Goal: Transaction & Acquisition: Purchase product/service

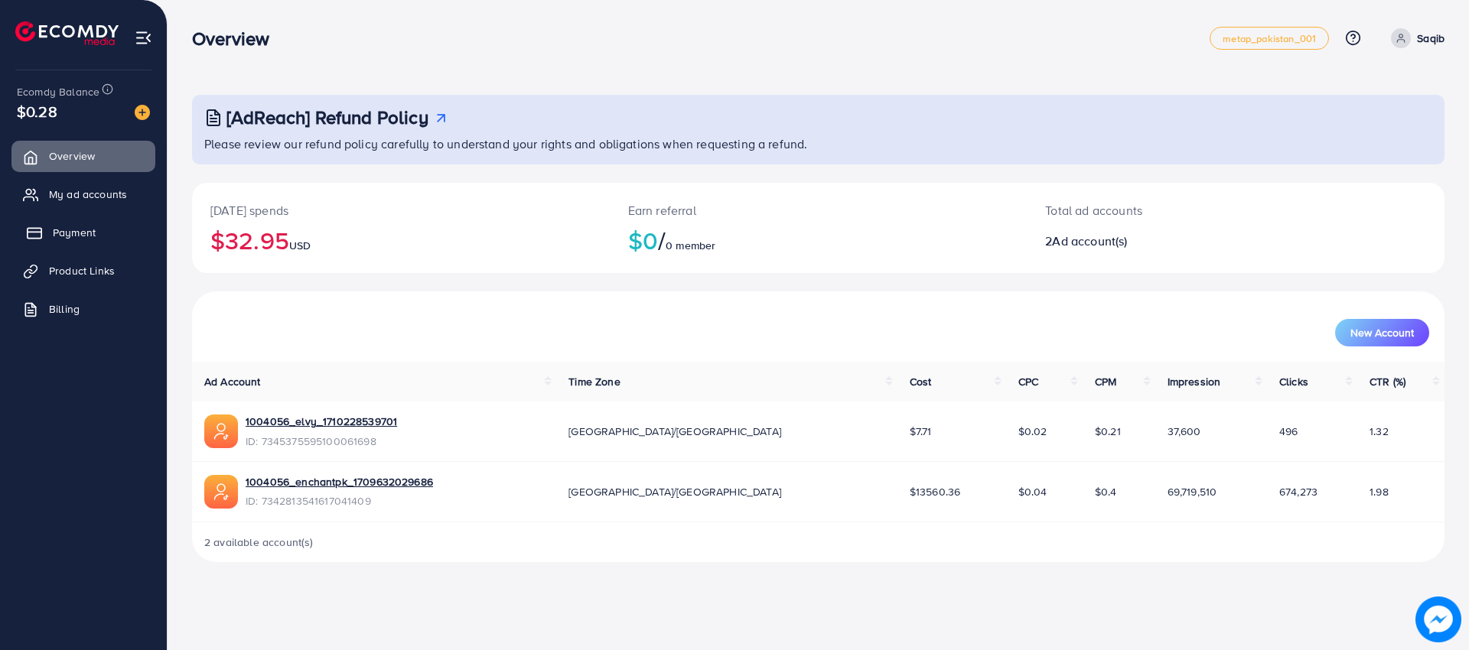
click at [61, 231] on span "Payment" at bounding box center [74, 232] width 43 height 15
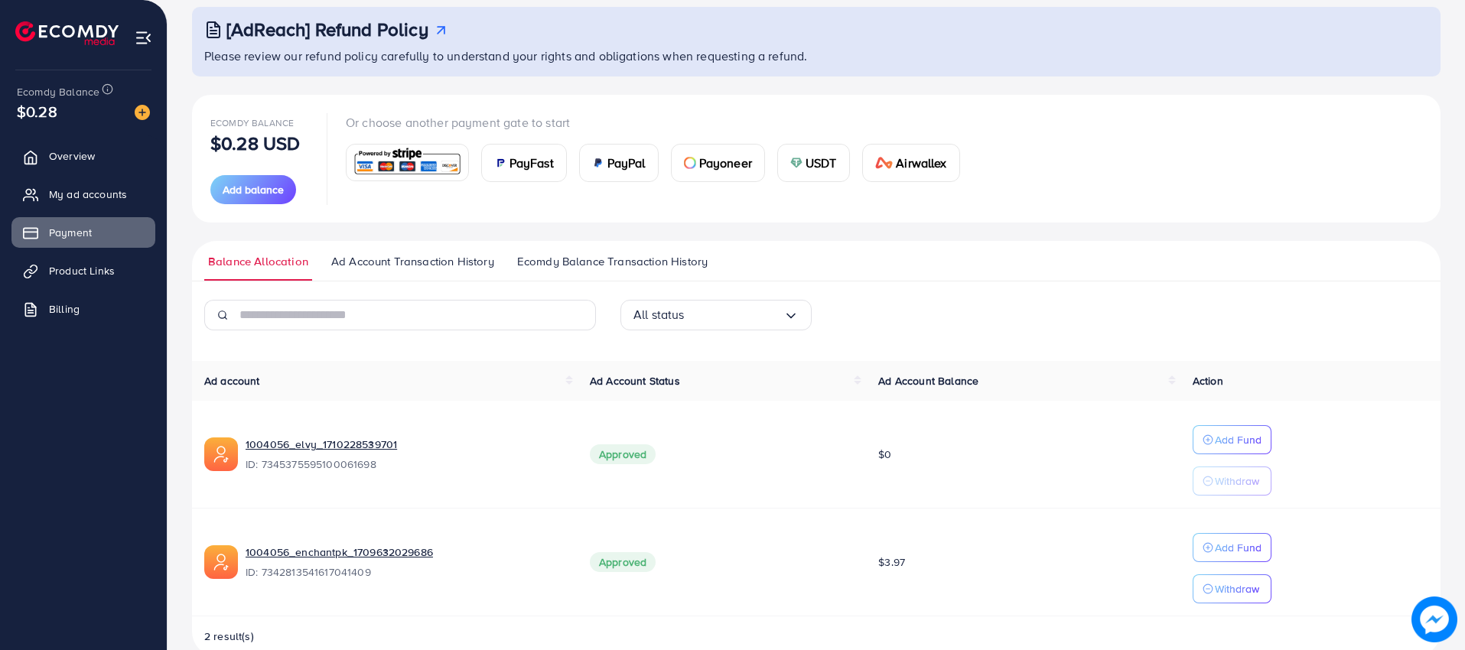
scroll to position [119, 0]
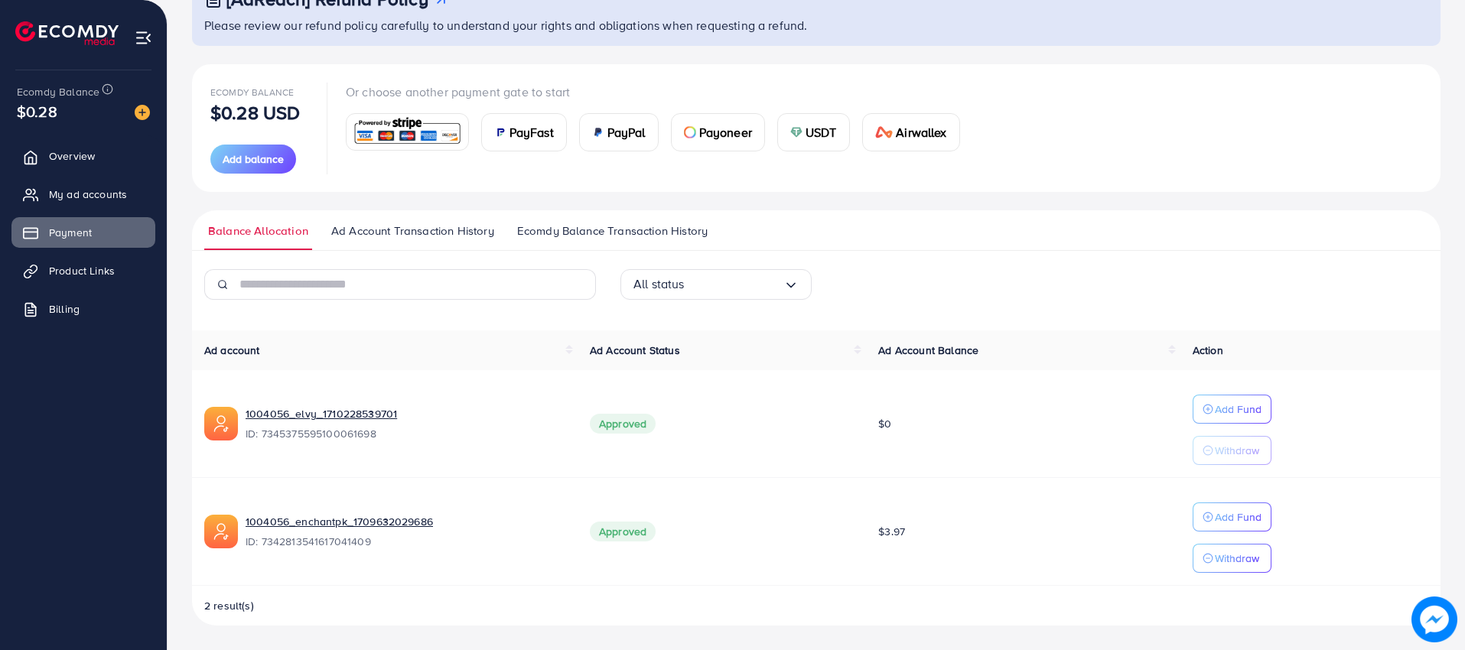
click at [898, 531] on span "$3.97" at bounding box center [891, 531] width 27 height 15
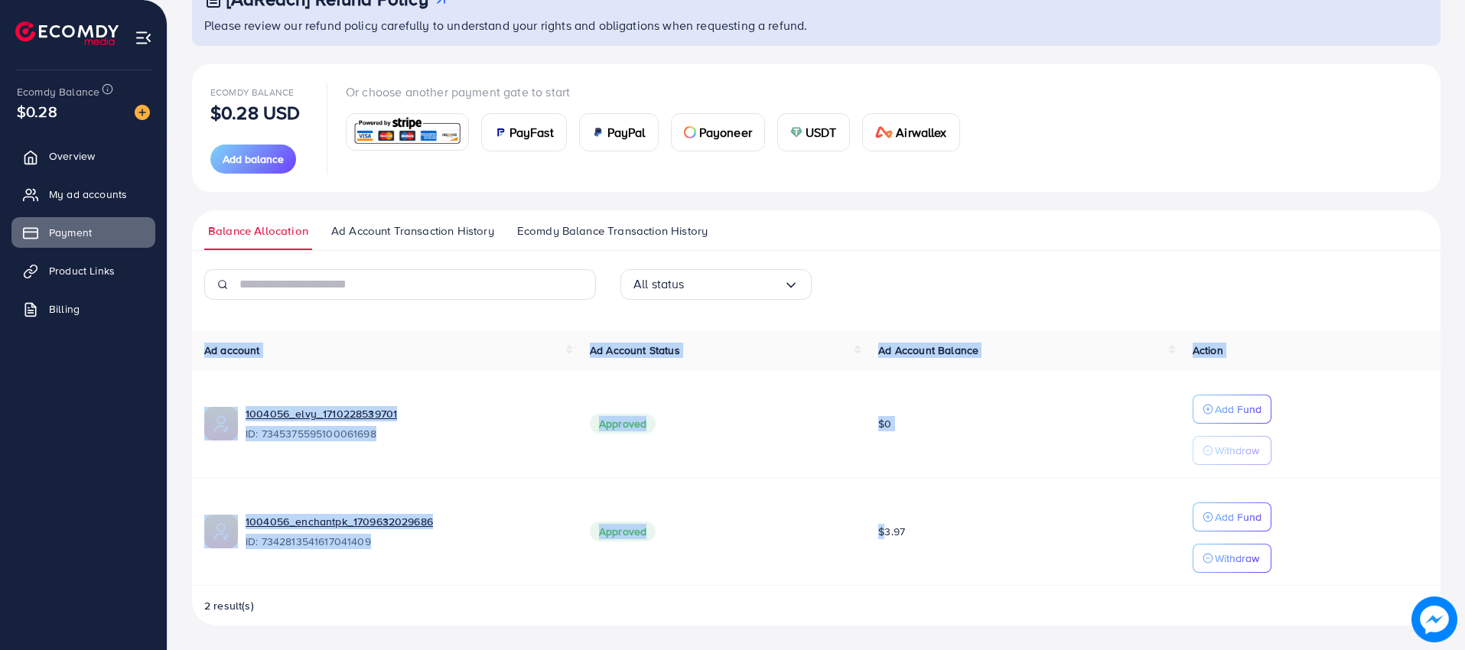
click at [898, 531] on span "$3.97" at bounding box center [891, 531] width 27 height 15
click at [985, 539] on td "$3.97" at bounding box center [1023, 532] width 314 height 108
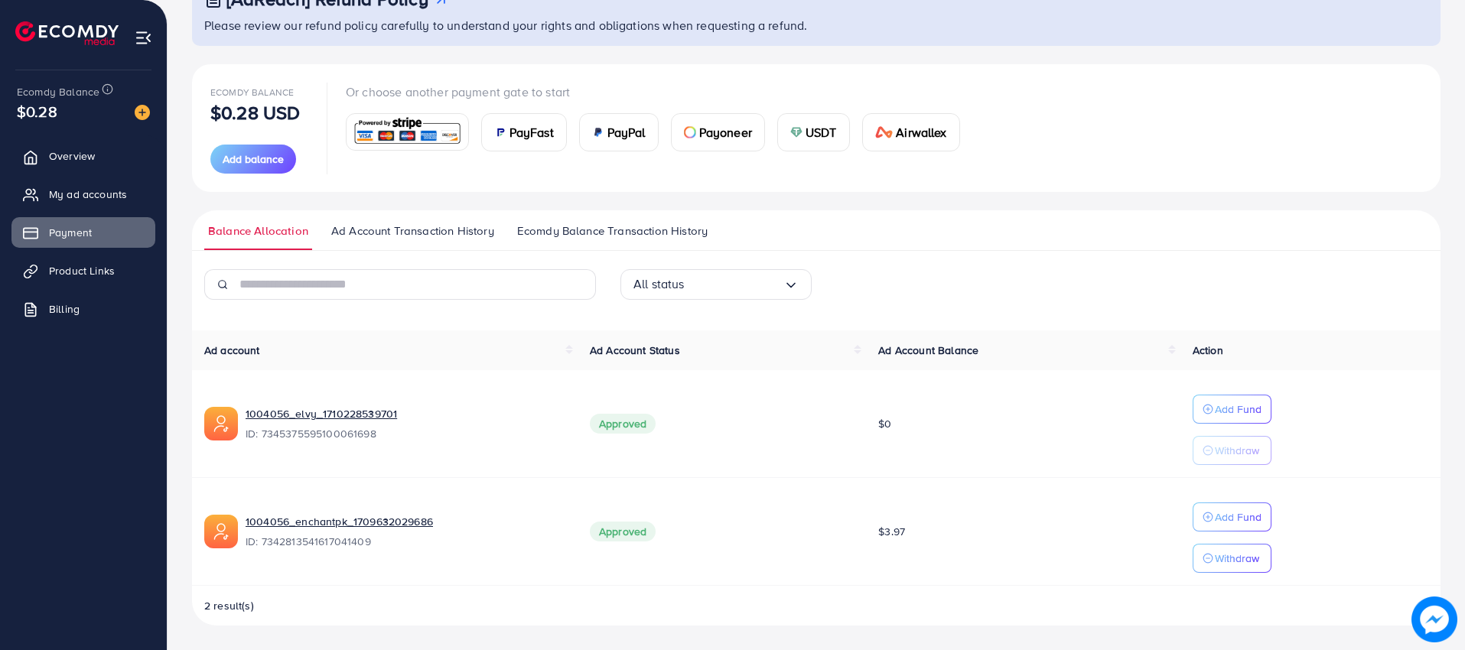
click at [886, 530] on span "$3.97" at bounding box center [891, 531] width 27 height 15
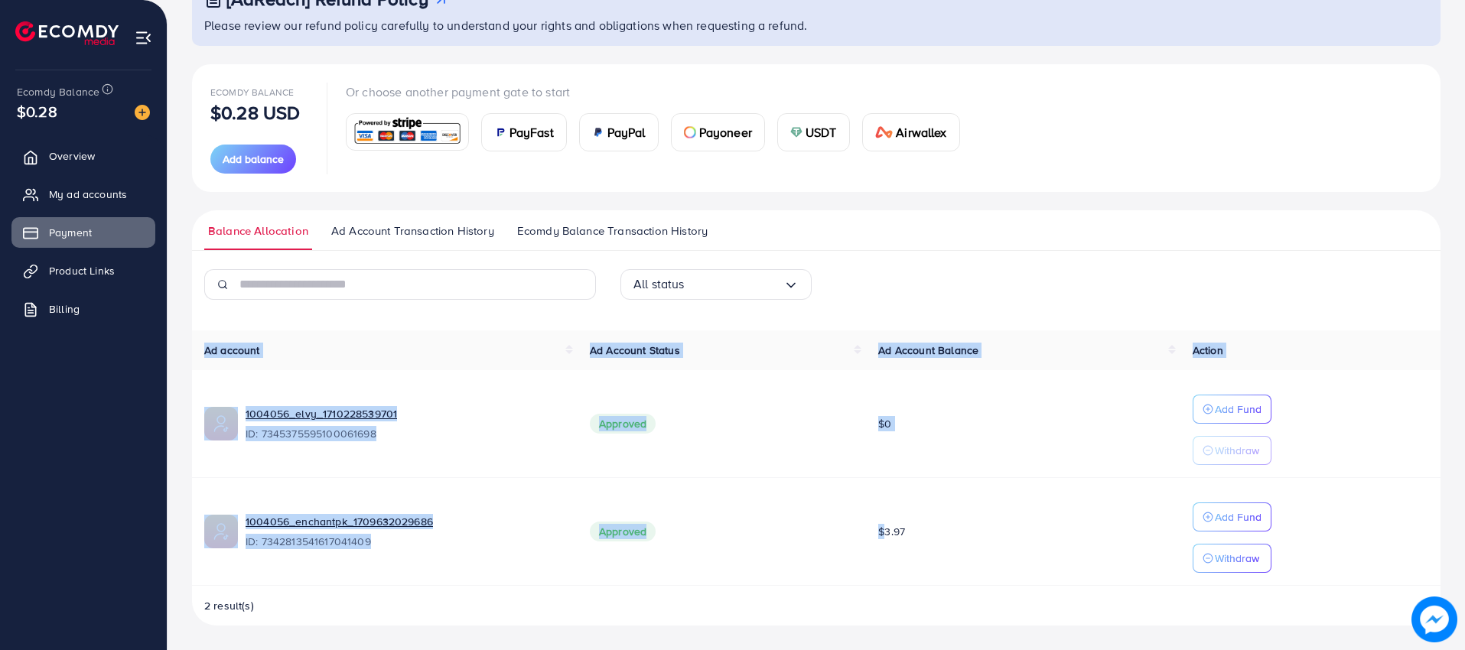
drag, startPoint x: 886, startPoint y: 530, endPoint x: 907, endPoint y: 532, distance: 21.5
click at [886, 530] on span "$3.97" at bounding box center [891, 531] width 27 height 15
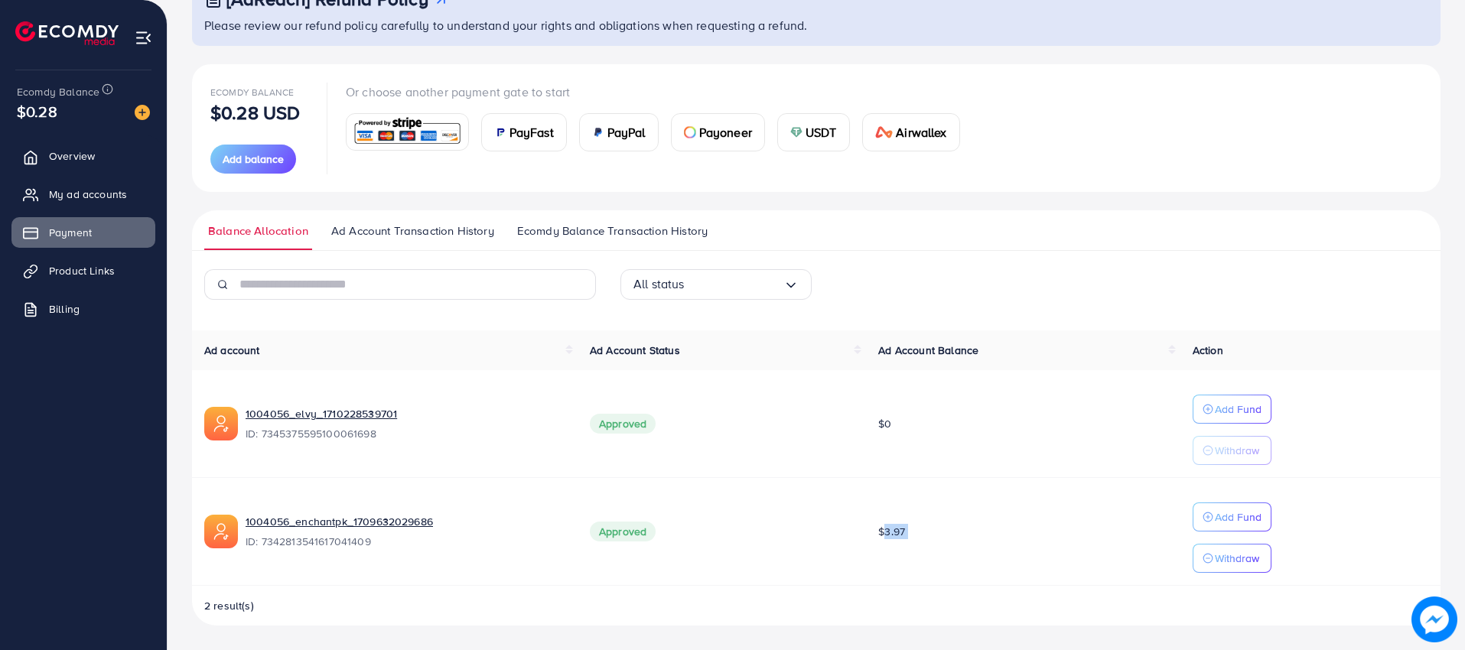
click at [948, 534] on td "$3.97" at bounding box center [1023, 532] width 314 height 108
click at [610, 142] on div "PayPal" at bounding box center [619, 132] width 78 height 37
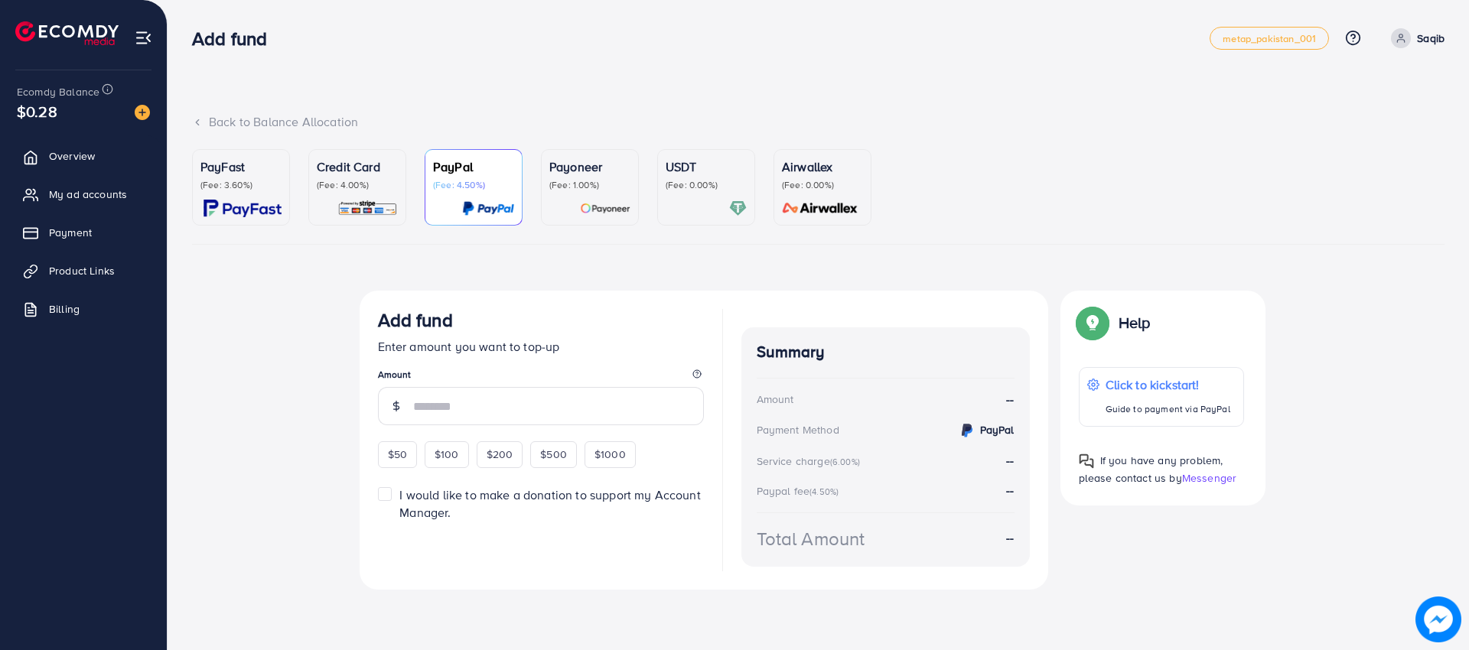
click at [206, 190] on p "(Fee: 3.60%)" at bounding box center [240, 185] width 81 height 12
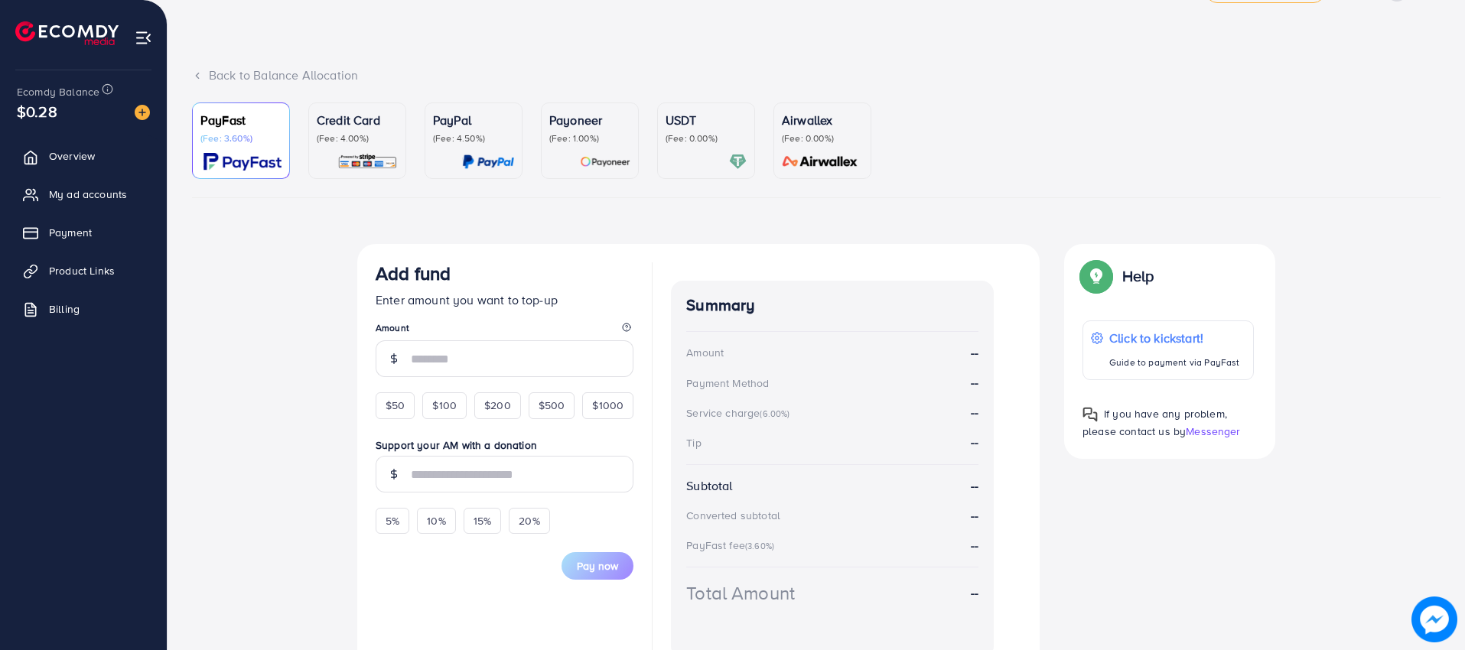
scroll to position [129, 0]
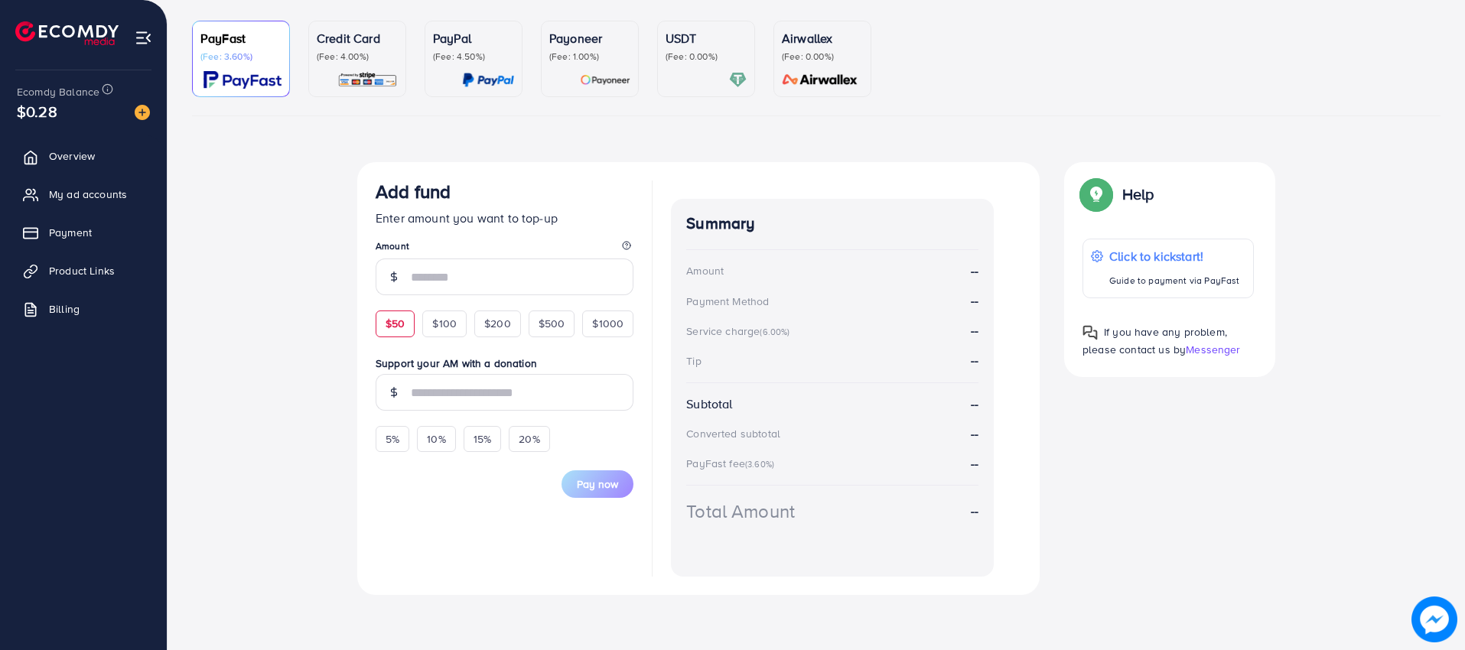
click at [389, 324] on span "$50" at bounding box center [395, 323] width 19 height 15
type input "**"
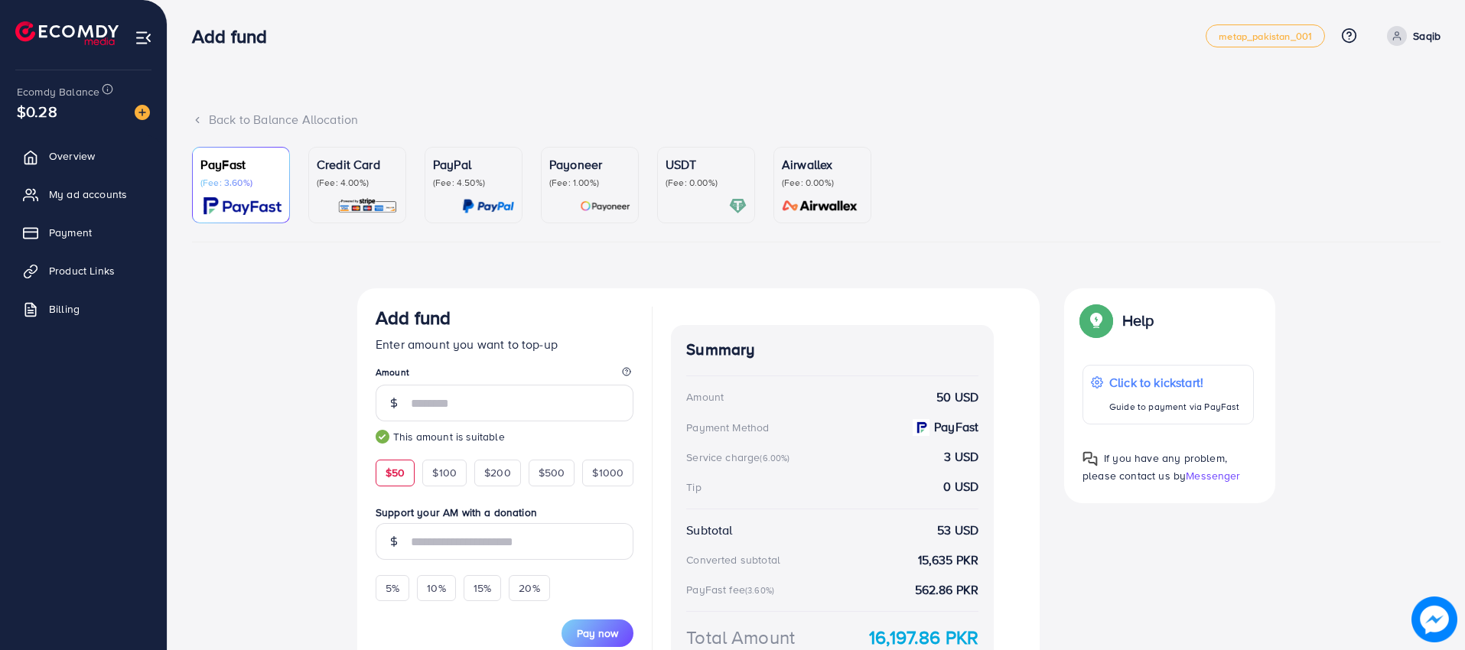
scroll to position [0, 0]
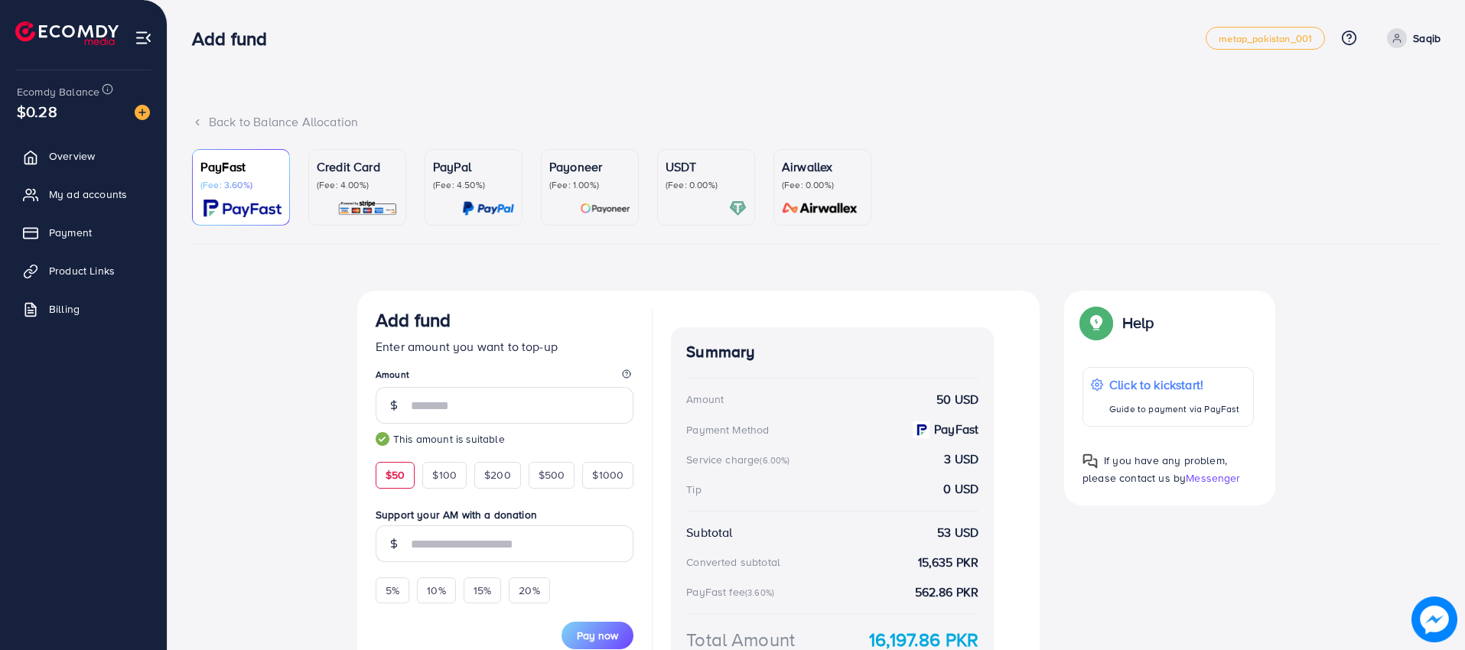
click at [376, 174] on p "Credit Card" at bounding box center [357, 167] width 81 height 18
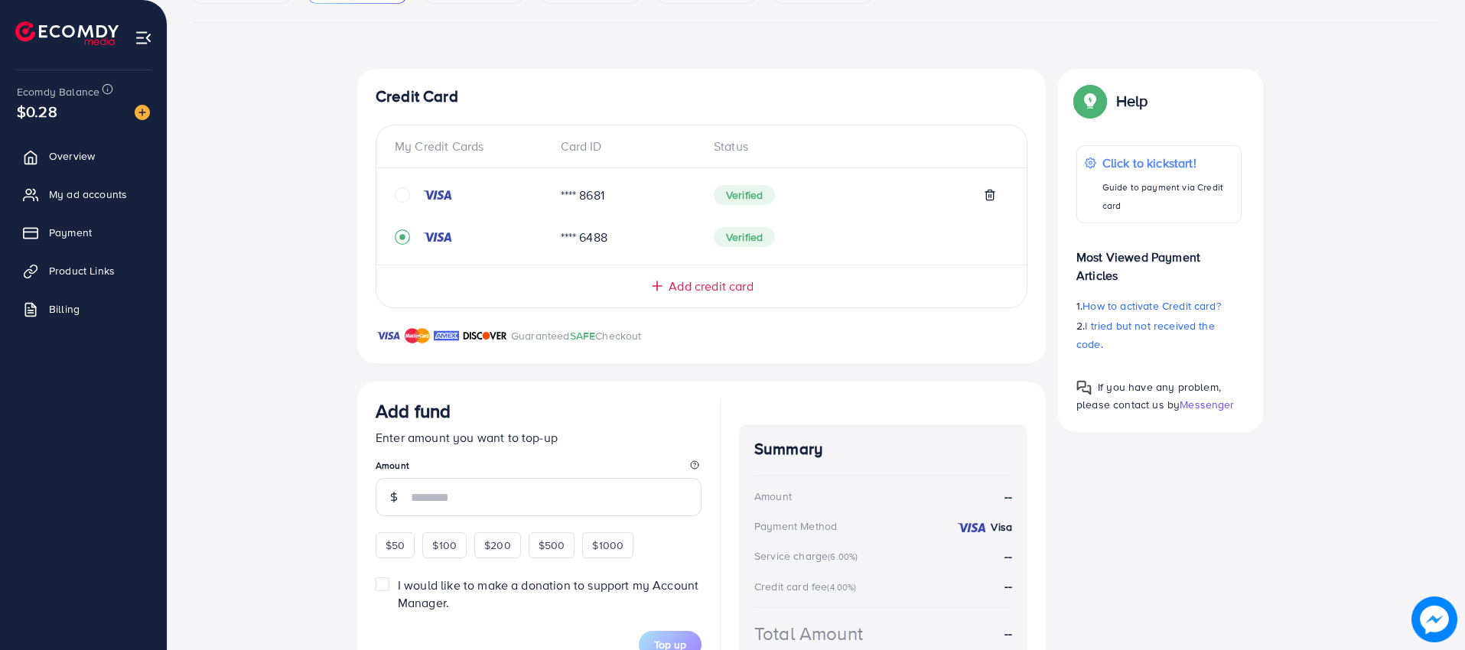
scroll to position [314, 0]
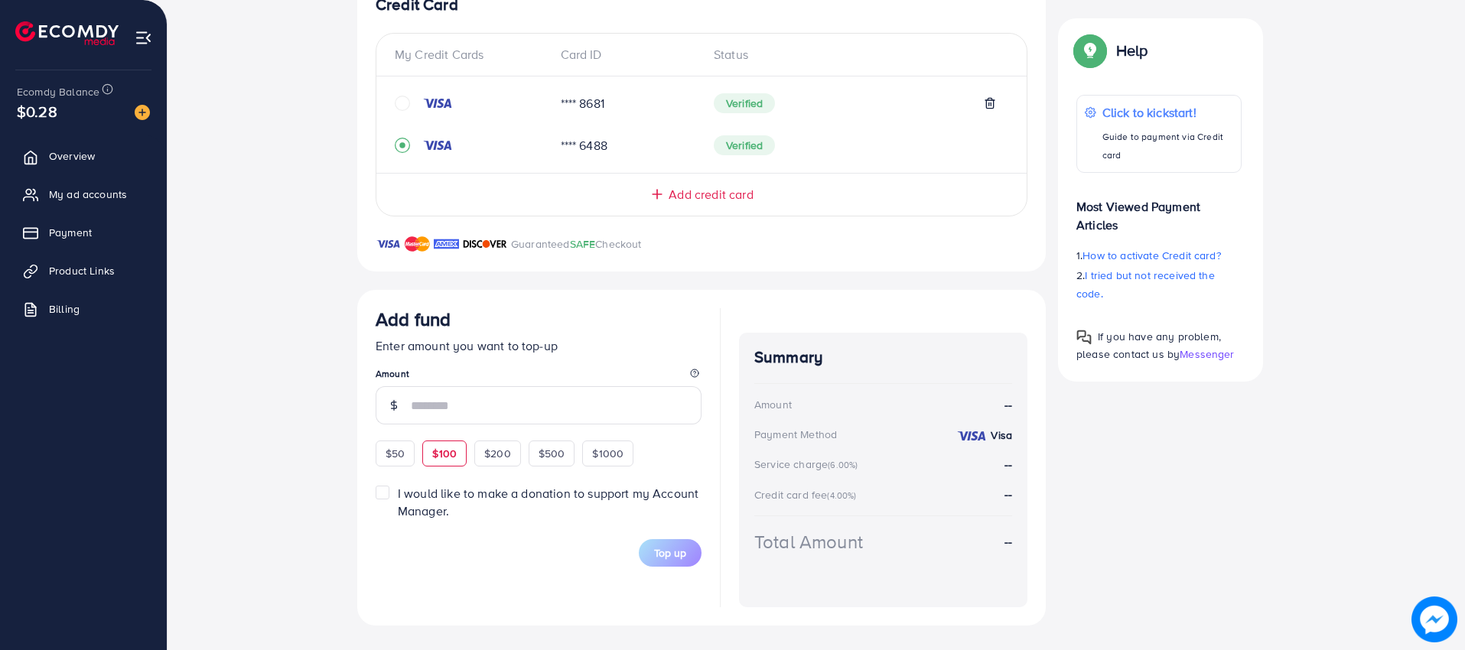
click at [445, 454] on span "$100" at bounding box center [444, 453] width 24 height 15
type input "***"
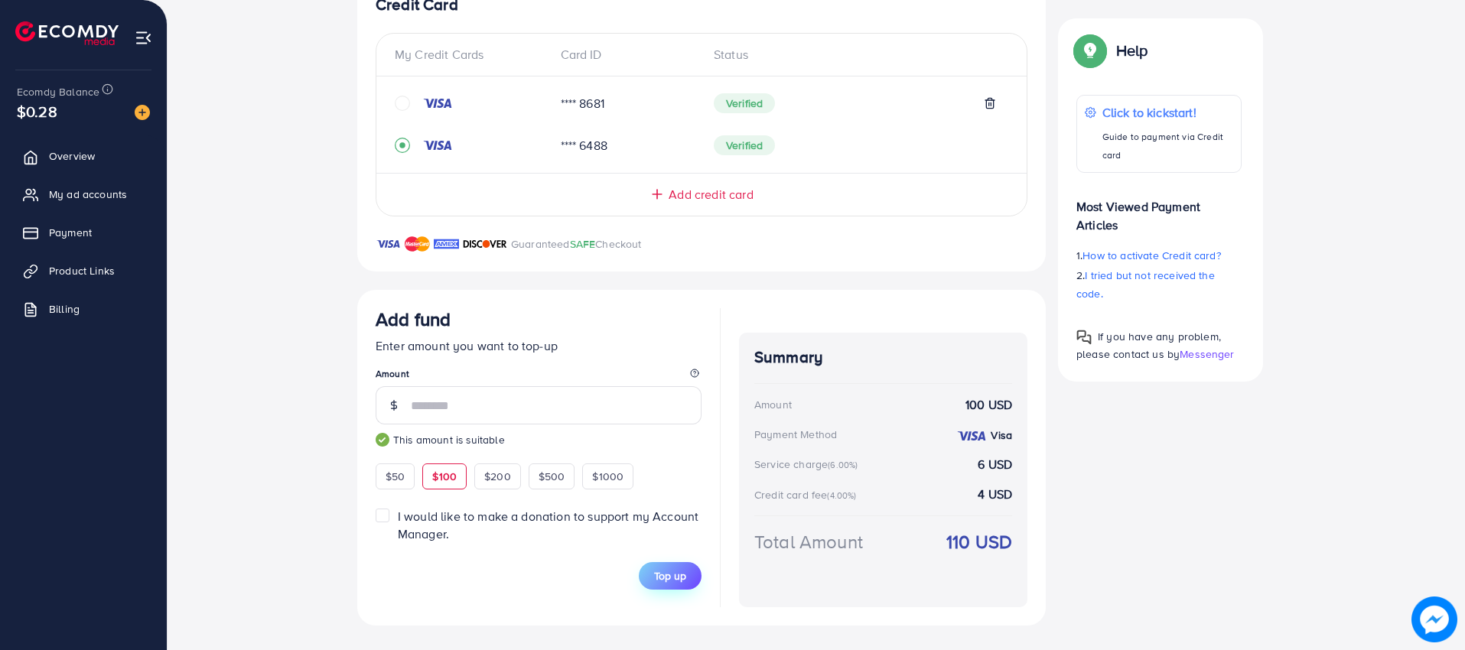
click at [674, 576] on span "Top up" at bounding box center [670, 575] width 32 height 15
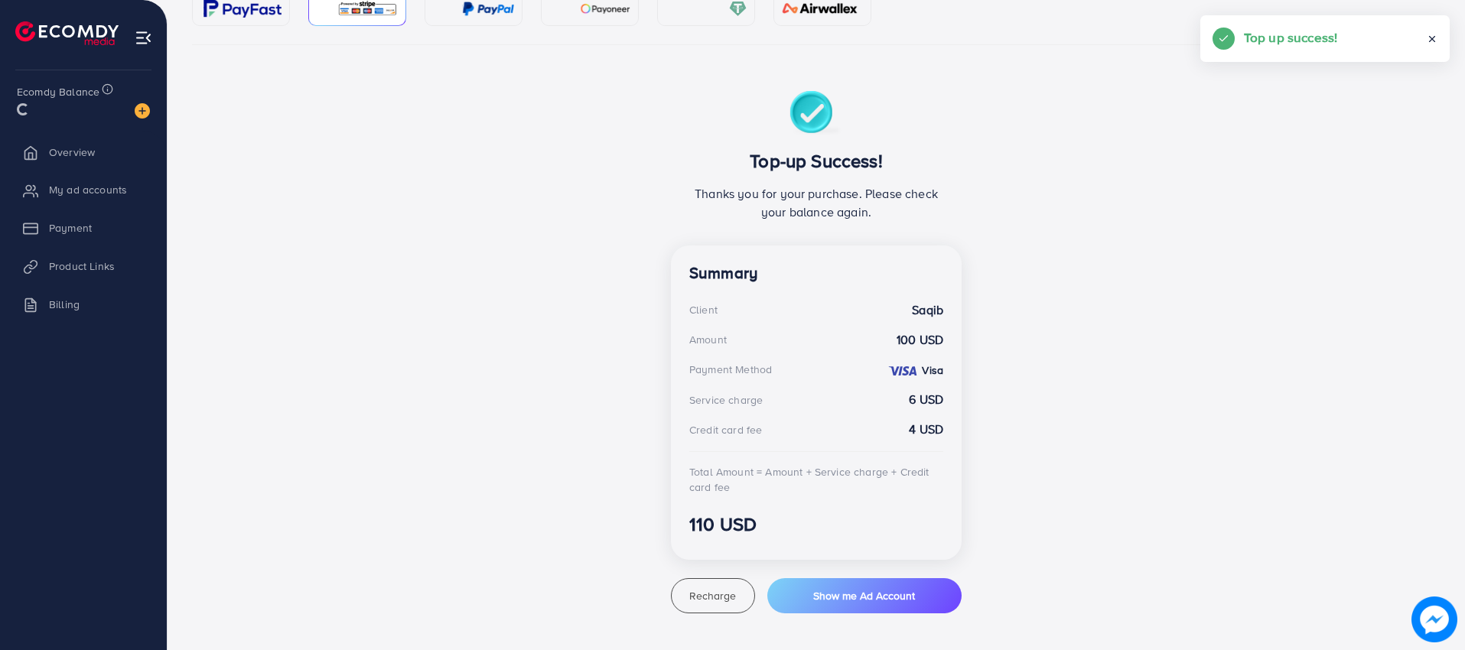
scroll to position [200, 0]
click at [83, 235] on span "Payment" at bounding box center [74, 232] width 43 height 15
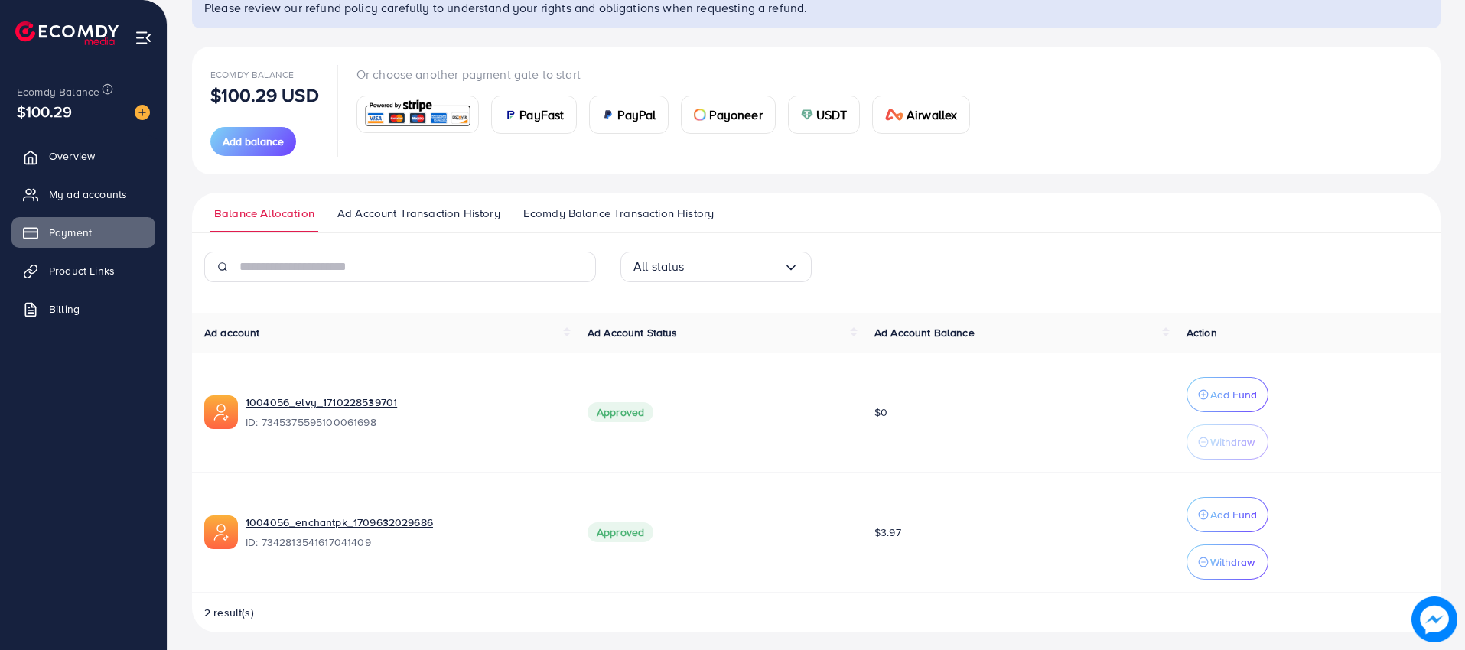
scroll to position [143, 0]
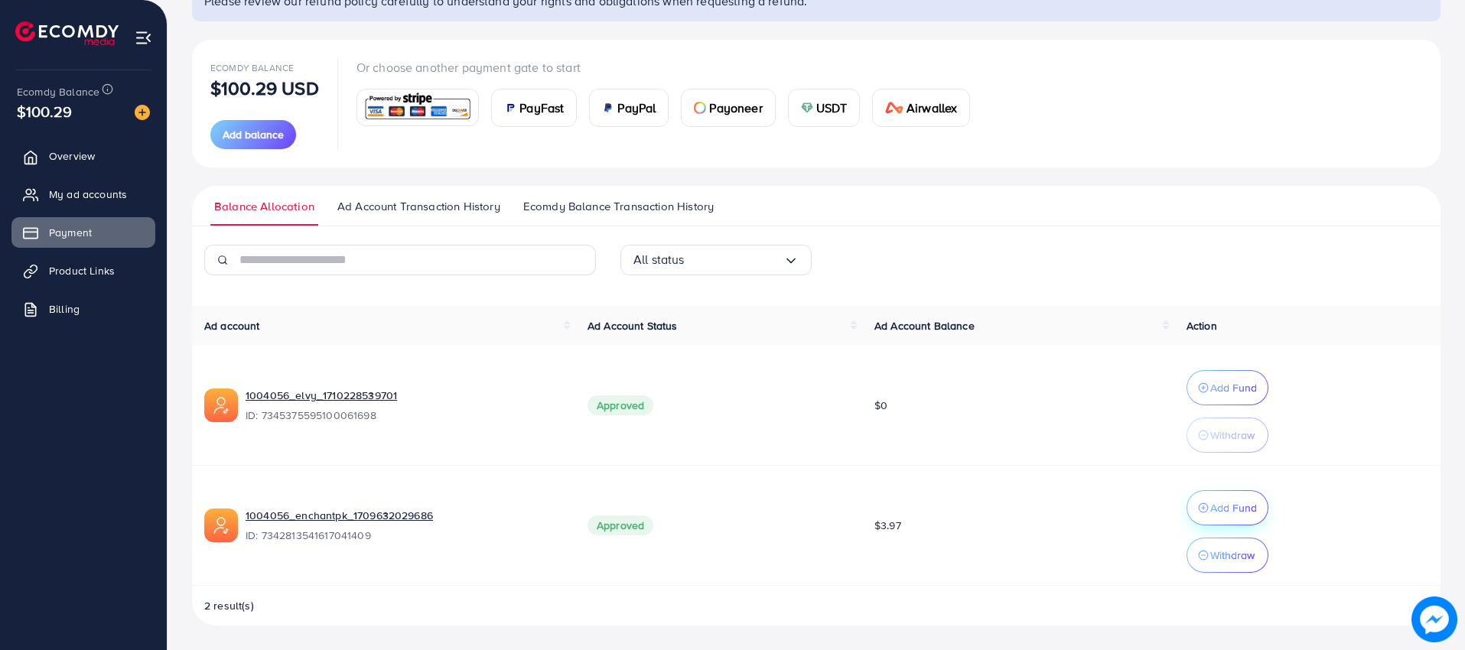
click at [1227, 512] on p "Add Fund" at bounding box center [1233, 508] width 47 height 18
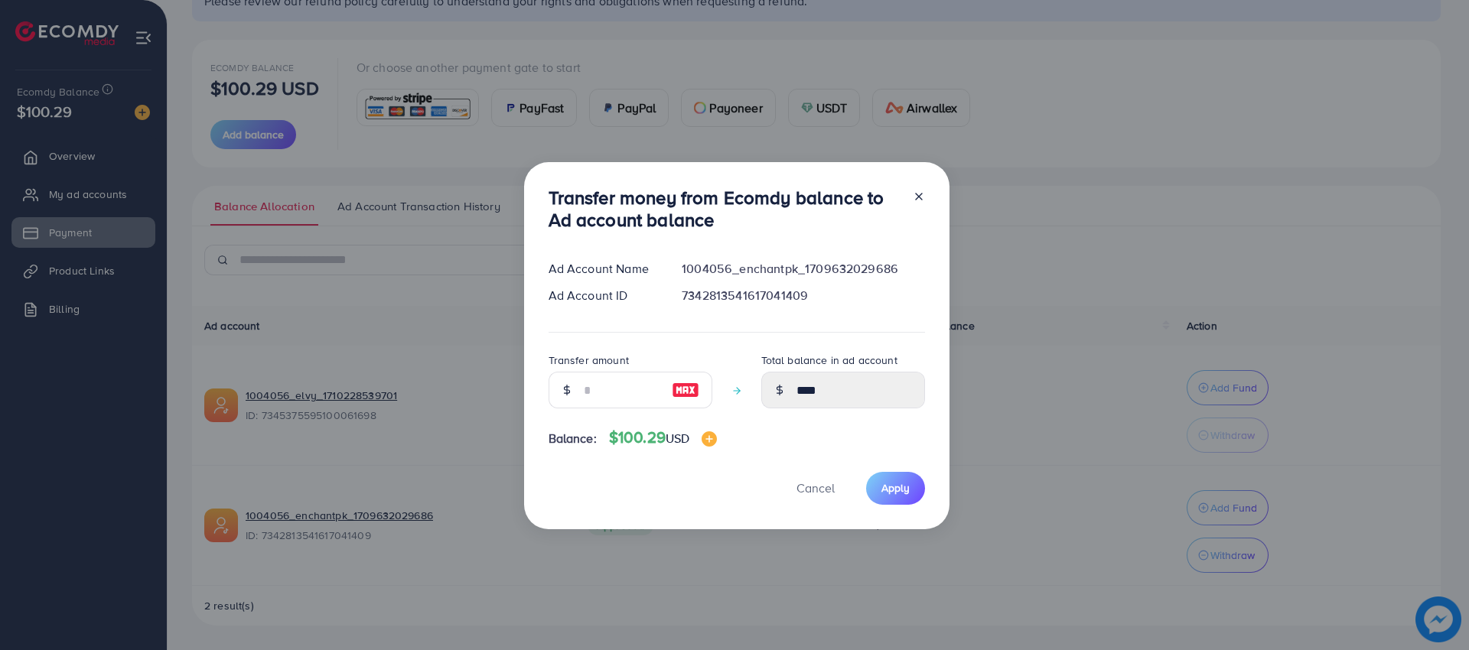
click at [684, 387] on img at bounding box center [686, 390] width 28 height 18
type input "***"
type input "******"
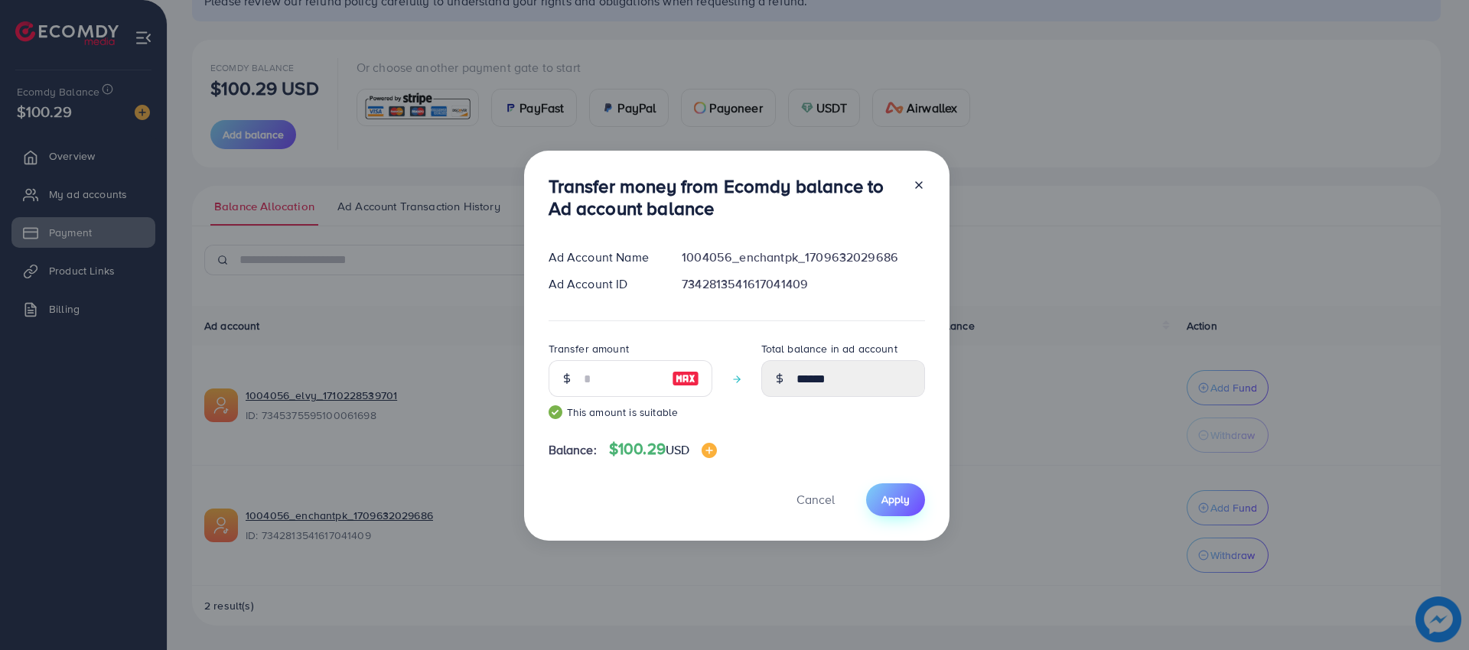
click at [900, 499] on span "Apply" at bounding box center [895, 499] width 28 height 15
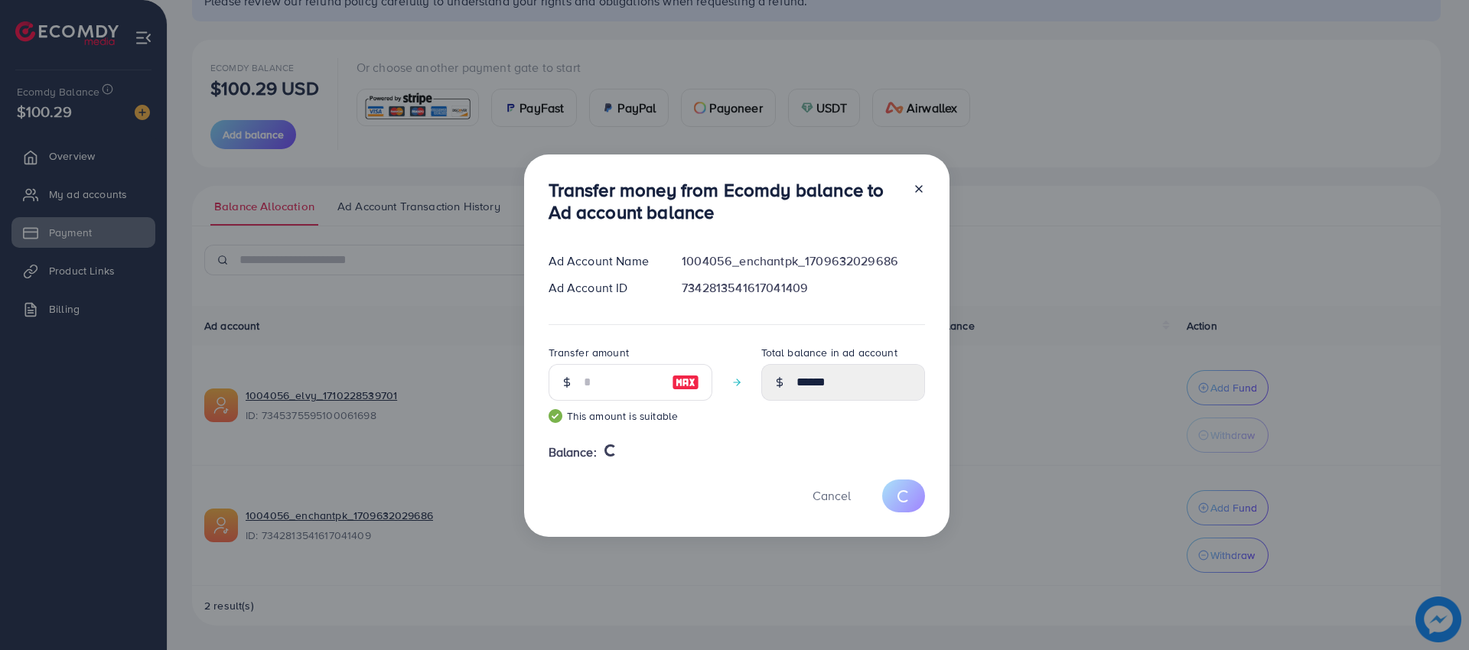
type input "****"
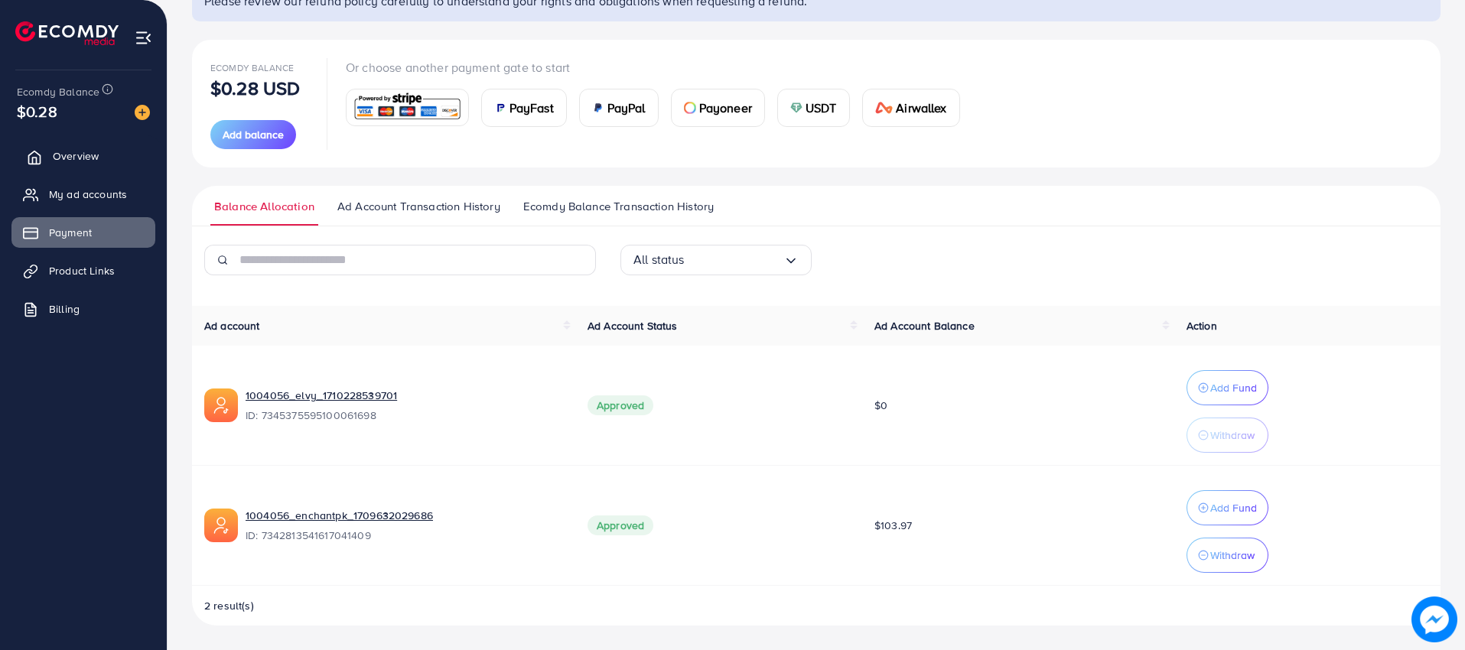
click at [83, 158] on span "Overview" at bounding box center [76, 155] width 46 height 15
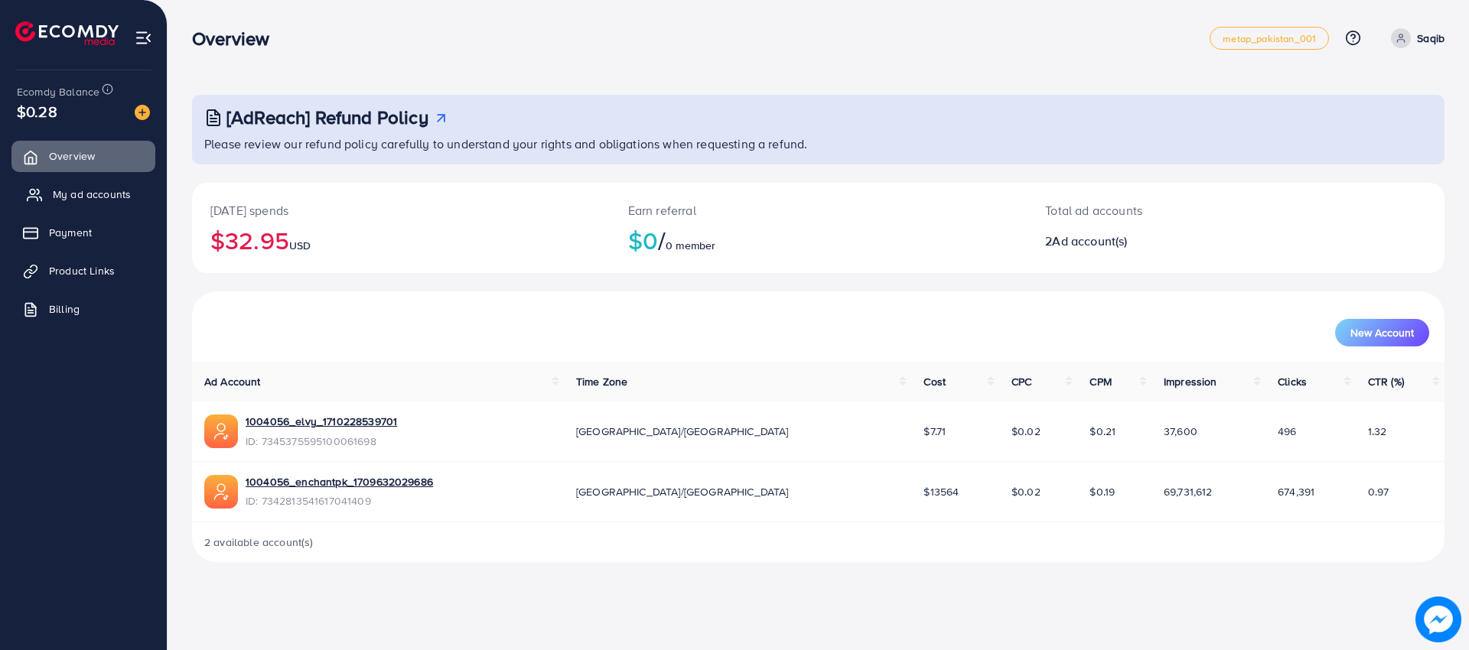
click at [78, 196] on span "My ad accounts" at bounding box center [92, 194] width 78 height 15
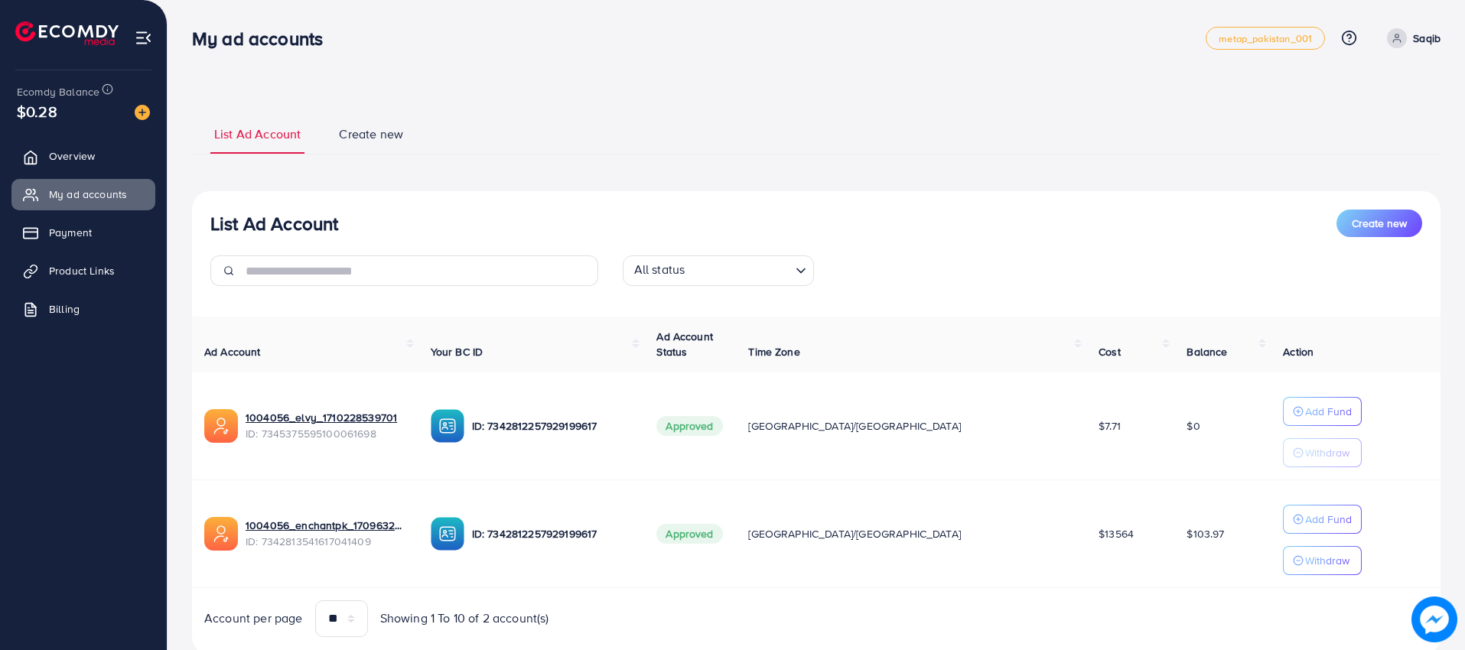
click at [1423, 33] on p "Saqib" at bounding box center [1427, 38] width 28 height 18
click at [1347, 87] on span "Profile" at bounding box center [1345, 91] width 35 height 18
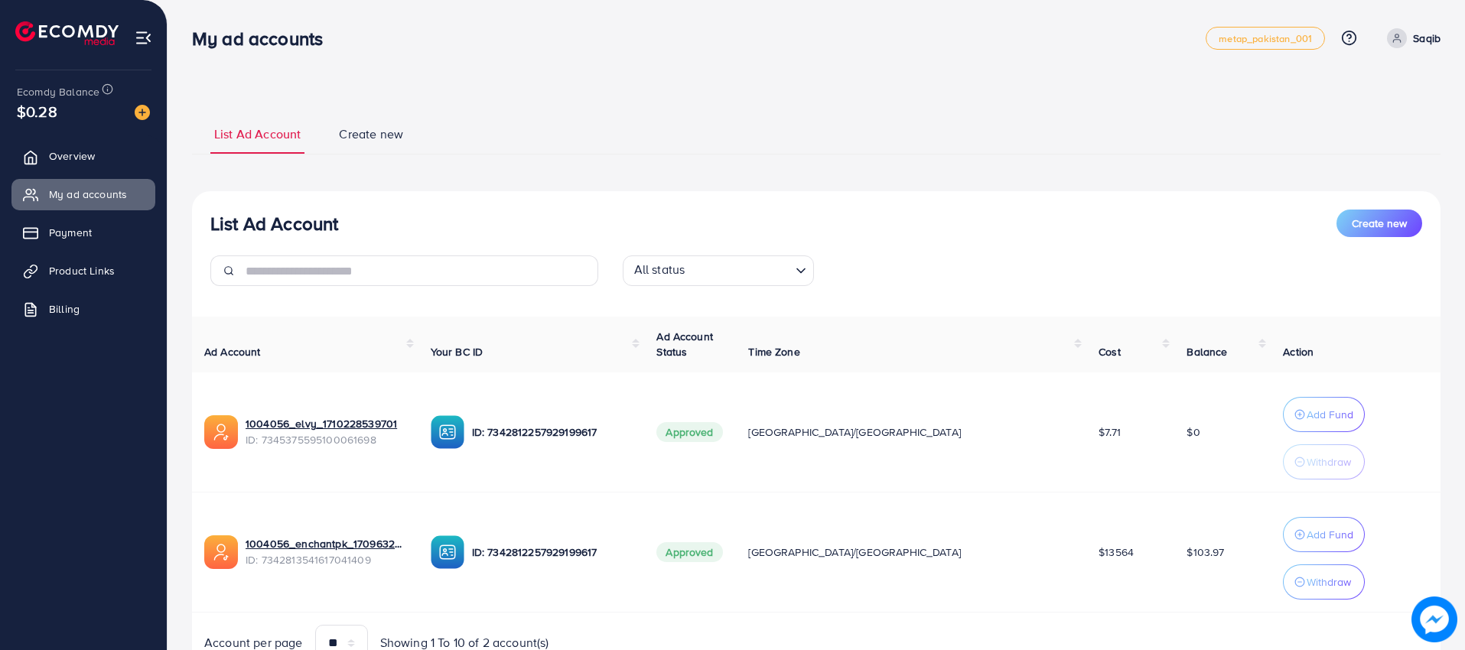
select select "********"
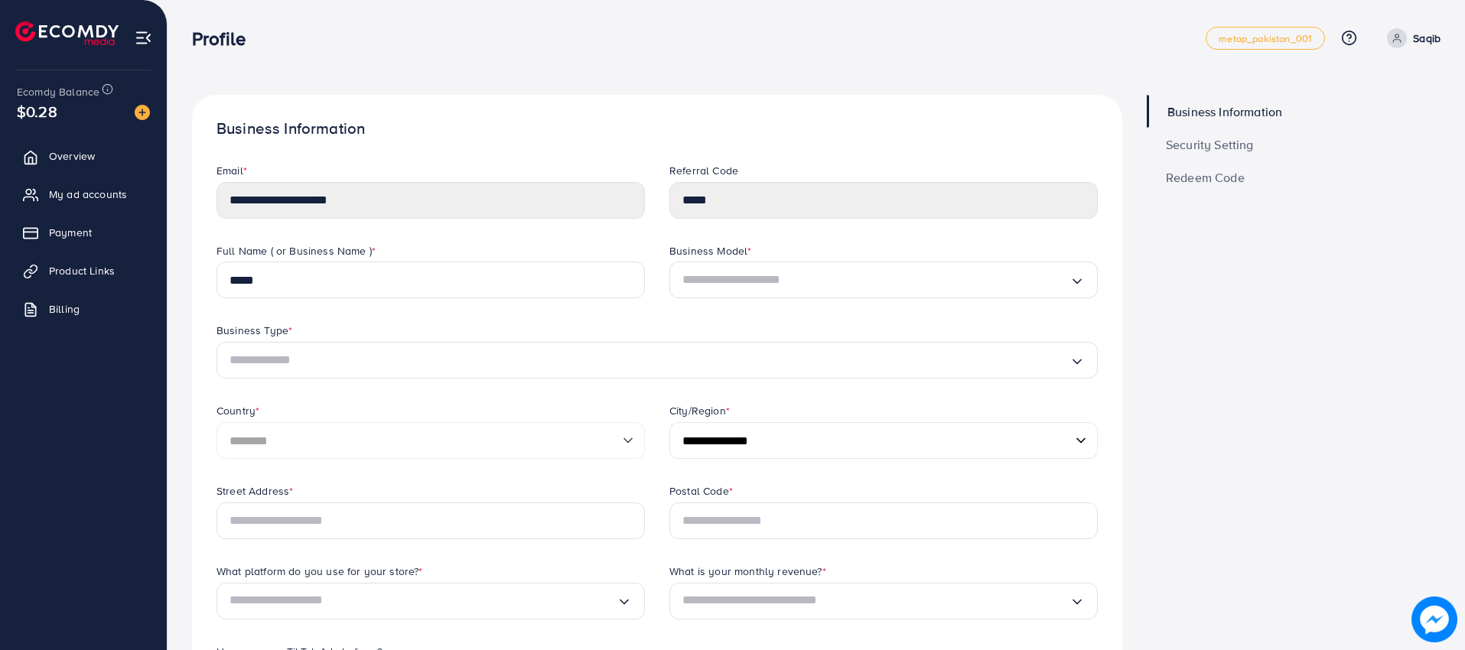
click at [1200, 157] on link "Security Setting" at bounding box center [1294, 144] width 294 height 33
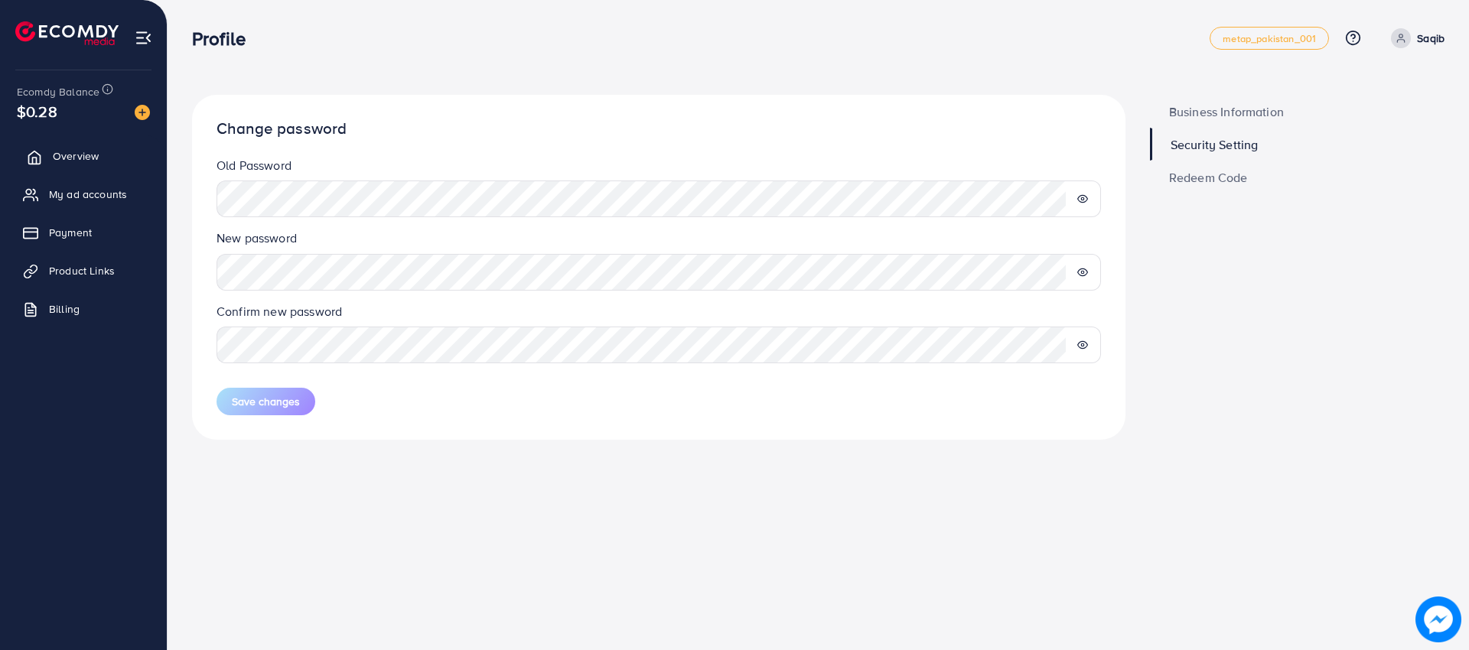
click at [71, 154] on span "Overview" at bounding box center [76, 155] width 46 height 15
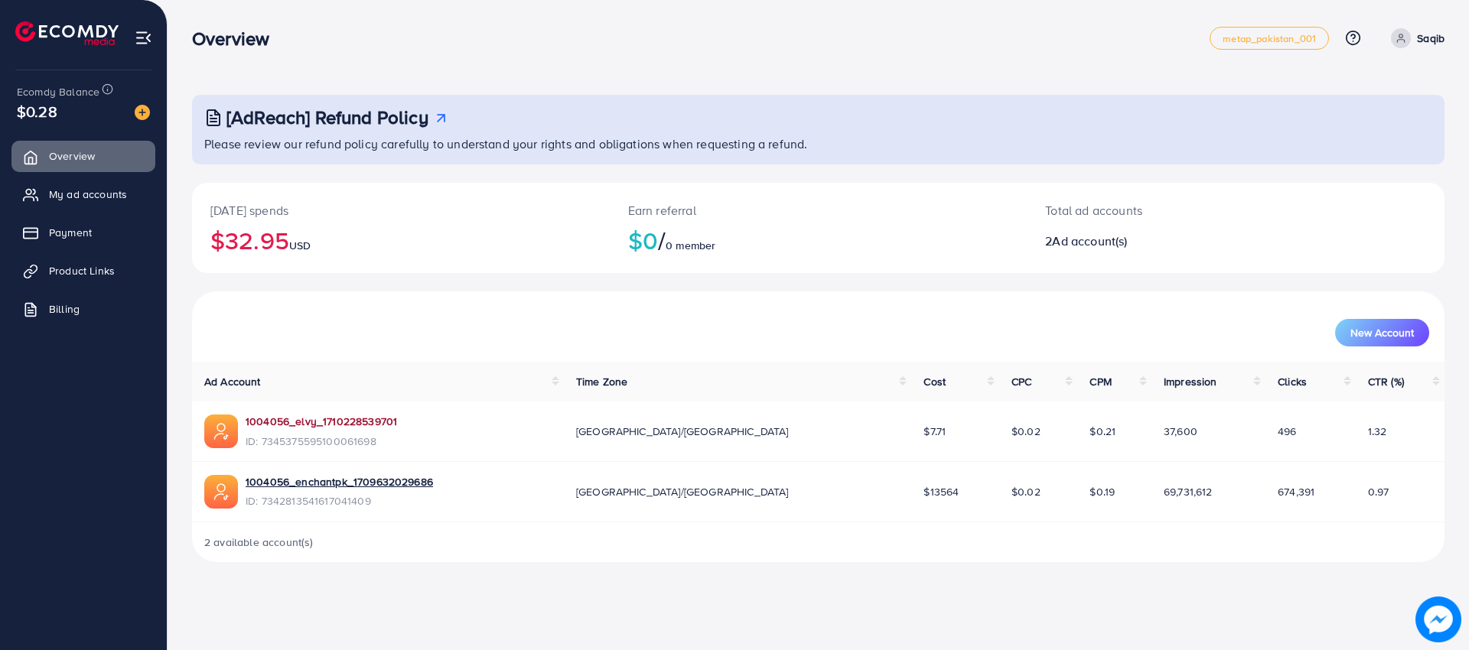
click at [320, 423] on link "1004056_elvy_1710228539701" at bounding box center [321, 421] width 151 height 15
click at [330, 487] on link "1004056_enchantpk_1709632029686" at bounding box center [339, 481] width 187 height 15
click at [90, 235] on span "Payment" at bounding box center [74, 232] width 43 height 15
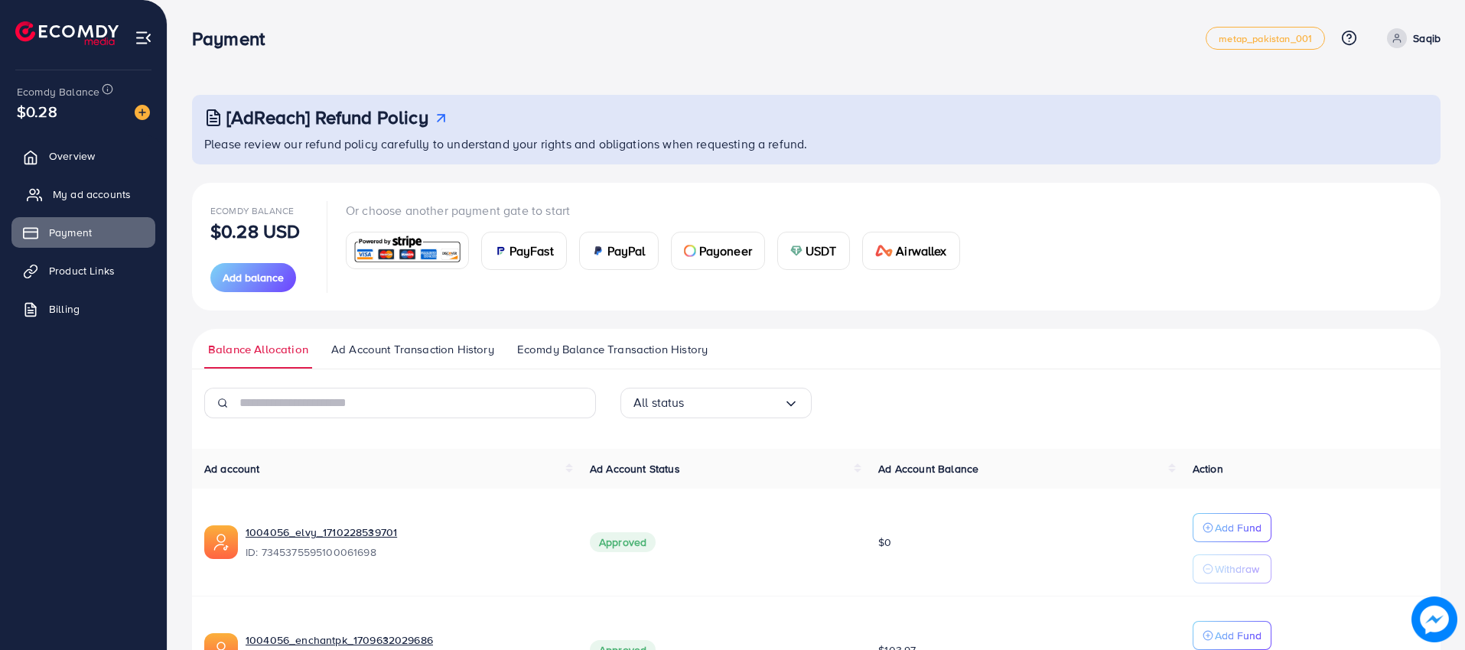
click at [49, 181] on link "My ad accounts" at bounding box center [83, 194] width 144 height 31
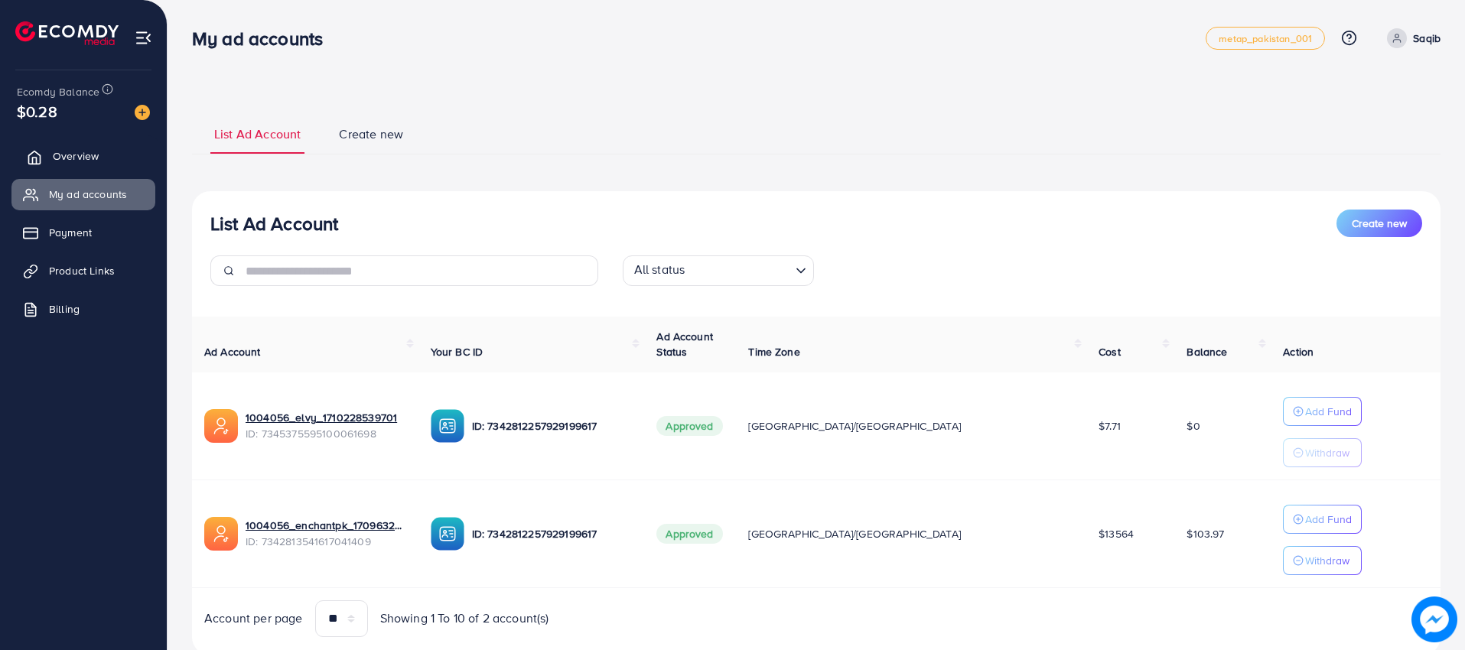
click at [35, 168] on link "Overview" at bounding box center [83, 156] width 144 height 31
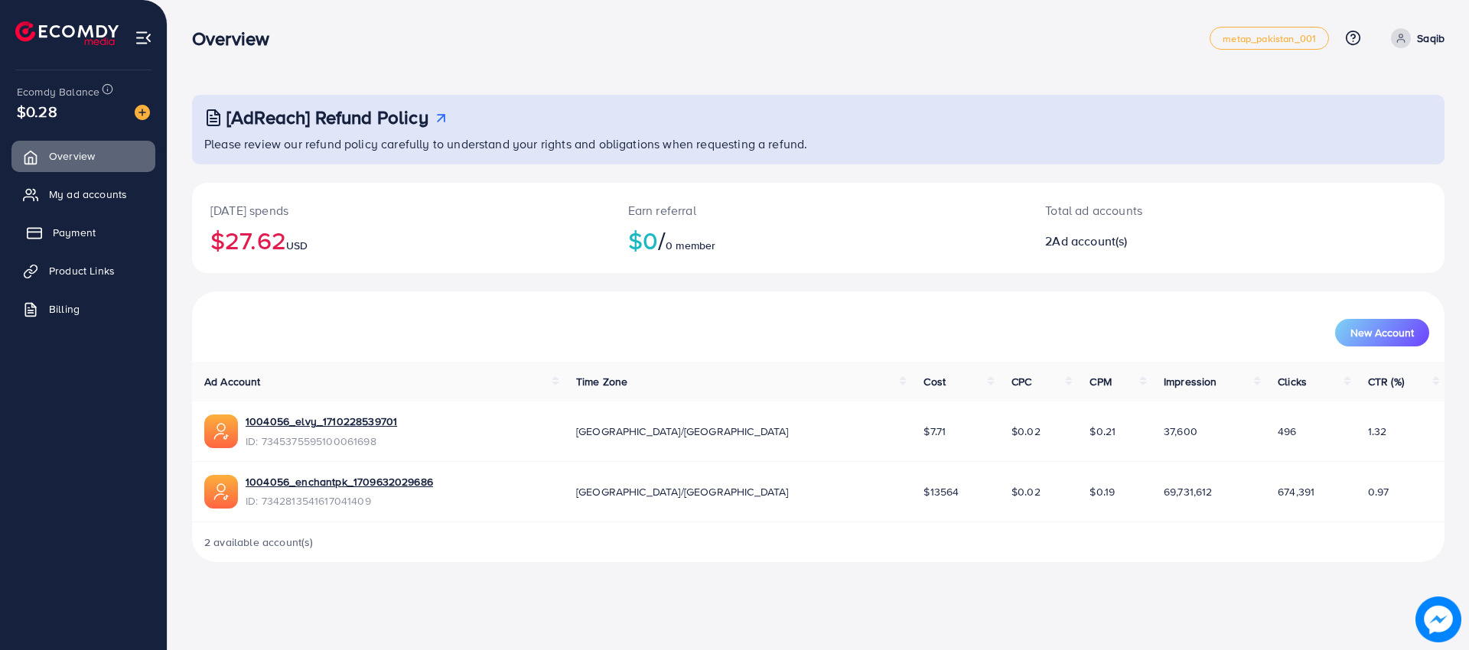
click at [70, 233] on span "Payment" at bounding box center [74, 232] width 43 height 15
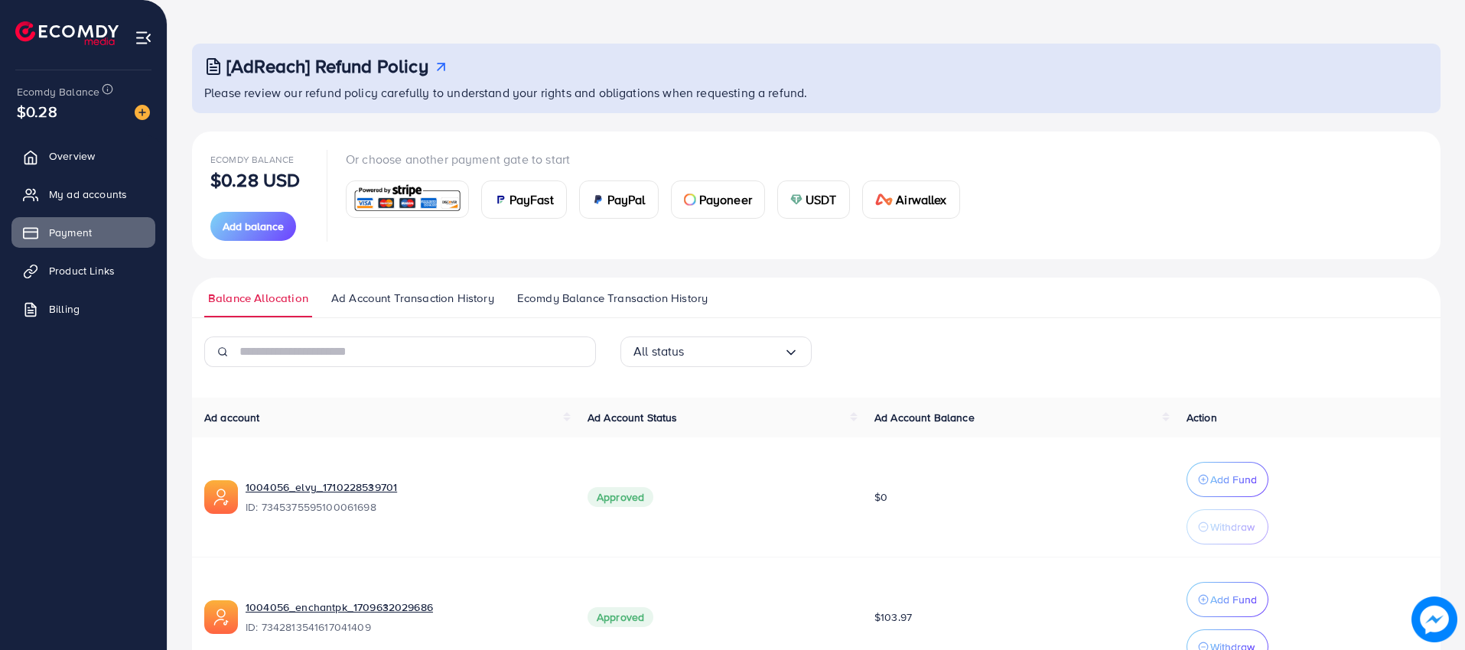
scroll to position [143, 0]
